Goal: Task Accomplishment & Management: Manage account settings

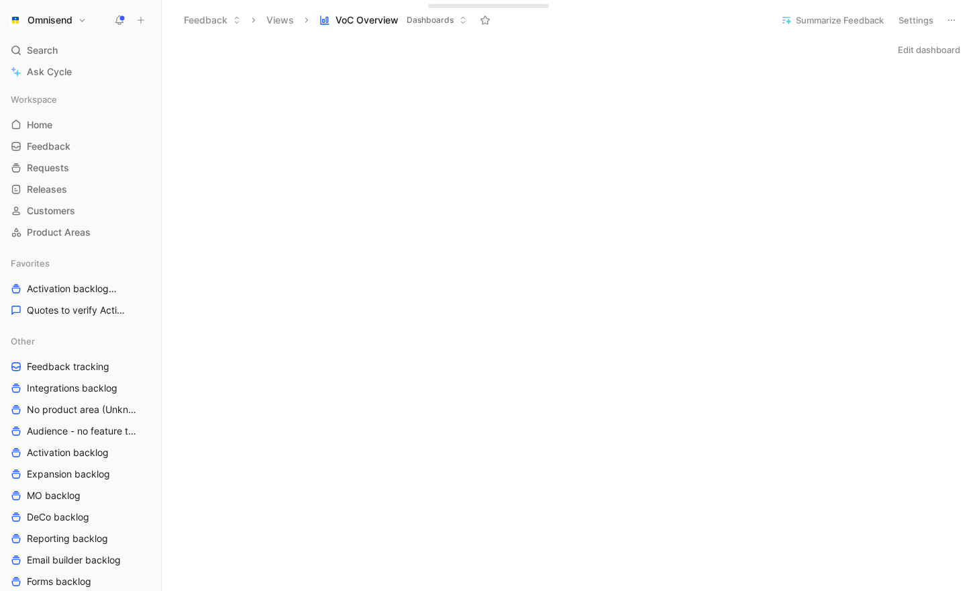
click at [47, 3] on div "Omnisend Search ⌘ K Ask Cycle Workspace Home G then H Feedback G then F Request…" at bounding box center [80, 295] width 161 height 591
click at [49, 16] on h1 "Omnisend" at bounding box center [50, 20] width 45 height 12
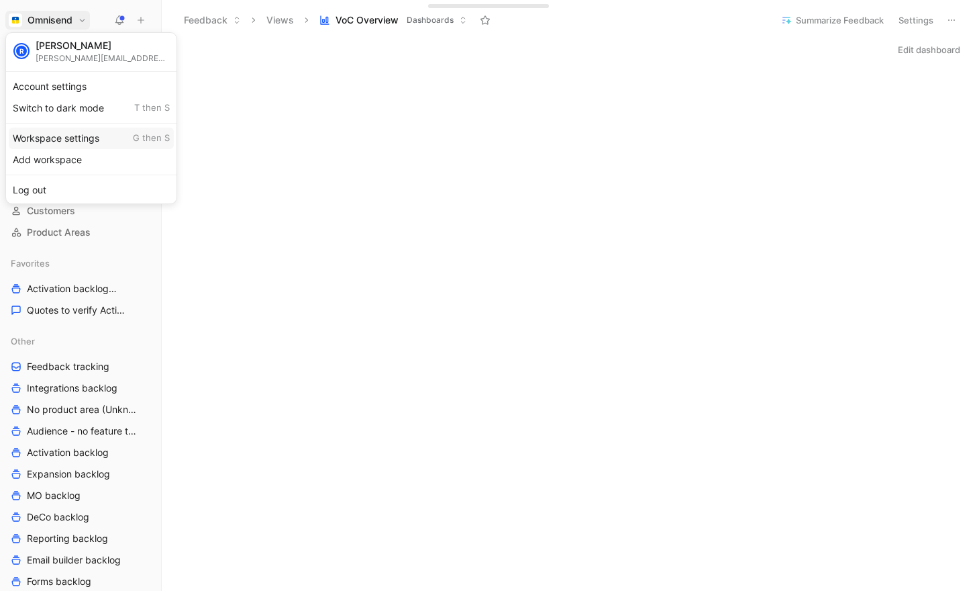
click at [73, 139] on div "Workspace settings G then S" at bounding box center [91, 138] width 165 height 21
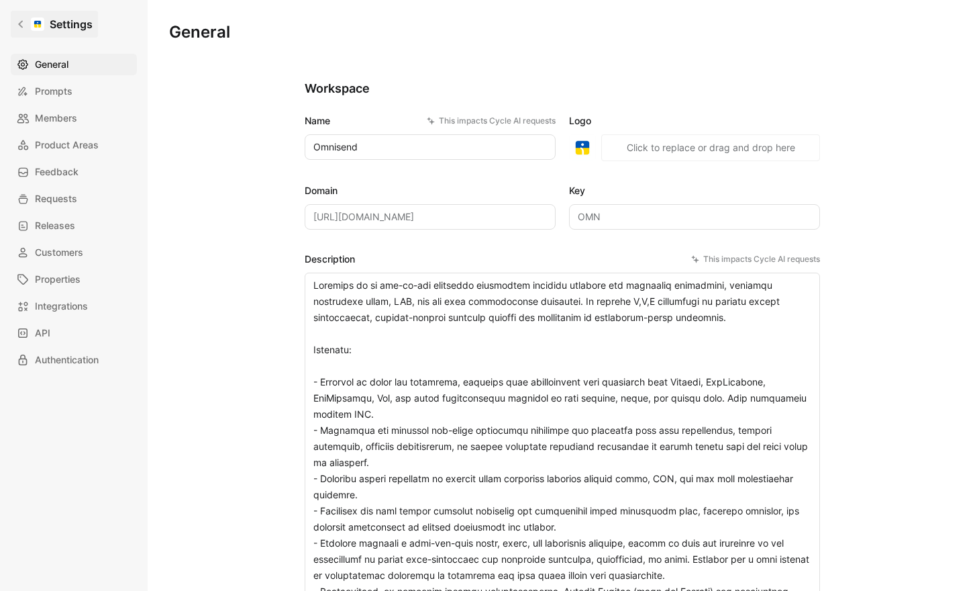
click at [21, 28] on icon at bounding box center [20, 23] width 9 height 9
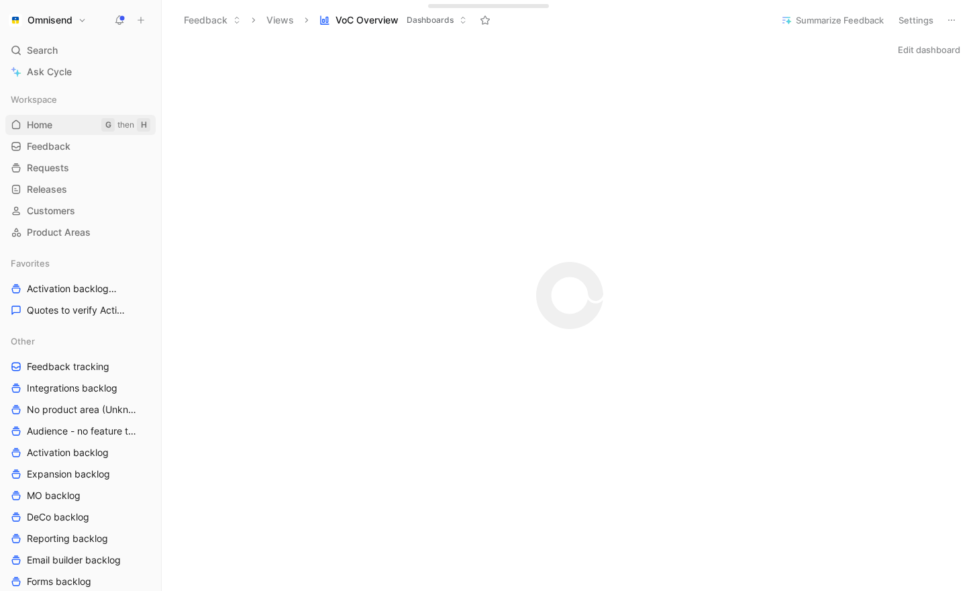
click at [38, 127] on span "Home" at bounding box center [40, 124] width 26 height 13
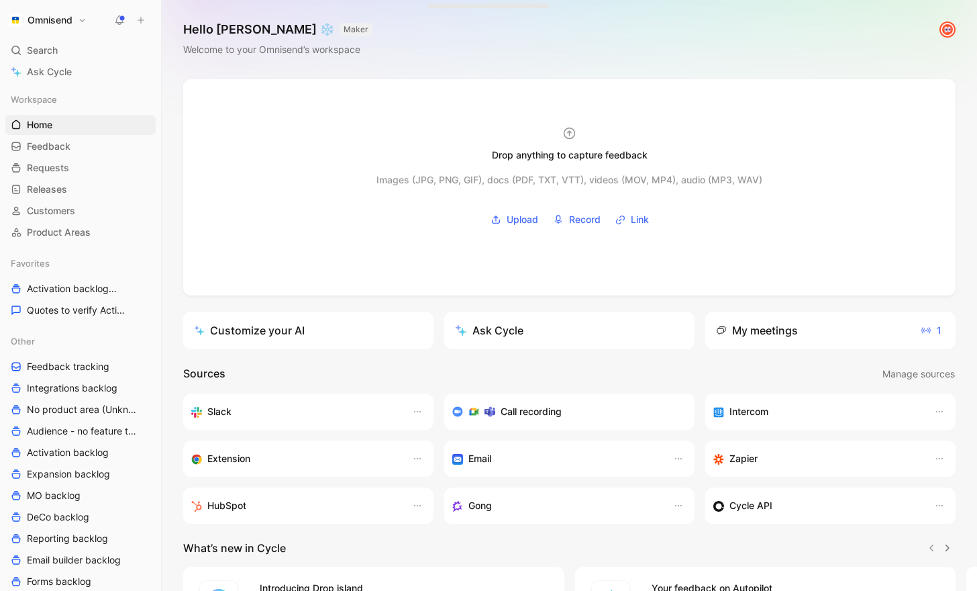
click at [781, 334] on div "My meetings" at bounding box center [757, 330] width 82 height 16
click at [935, 330] on span "1" at bounding box center [931, 330] width 21 height 16
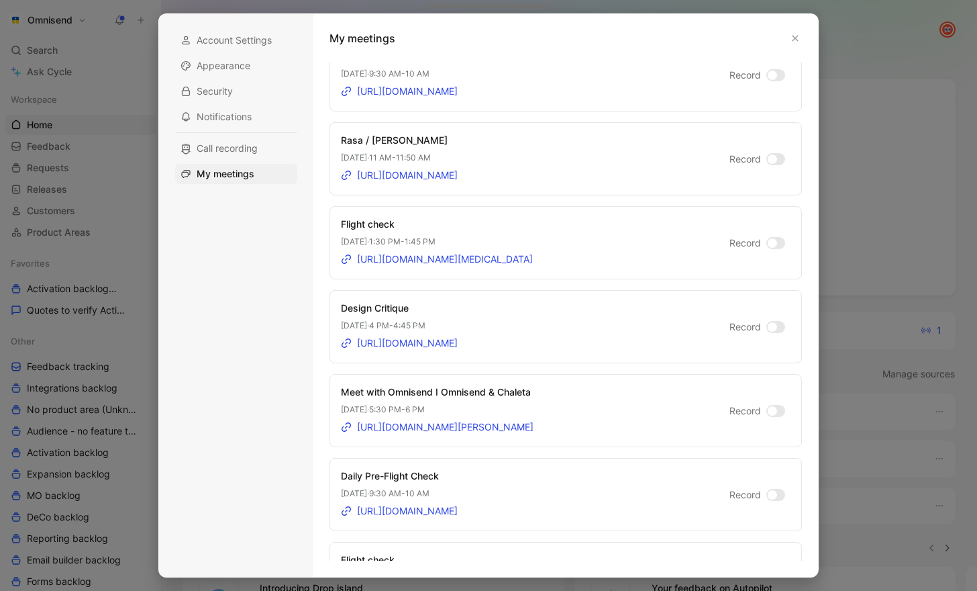
scroll to position [289, 0]
click at [779, 413] on div at bounding box center [776, 409] width 19 height 12
click at [0, 0] on input "Record" at bounding box center [0, 0] width 0 height 0
click at [798, 42] on icon "button" at bounding box center [795, 38] width 8 height 8
